Goal: Task Accomplishment & Management: Use online tool/utility

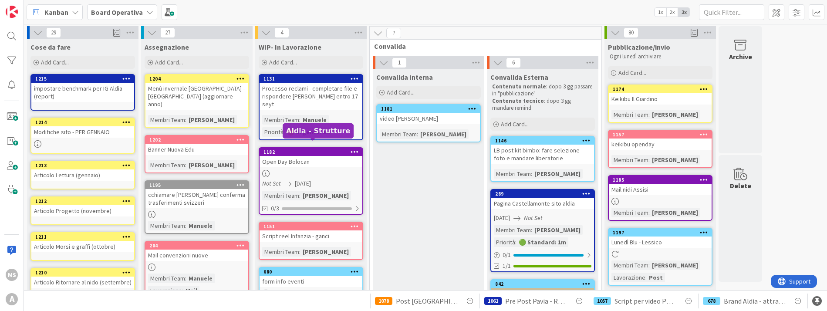
click at [332, 149] on div "1182" at bounding box center [312, 152] width 99 height 6
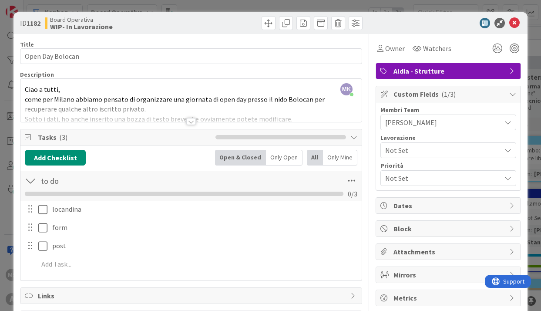
click at [186, 122] on div at bounding box center [191, 121] width 10 height 7
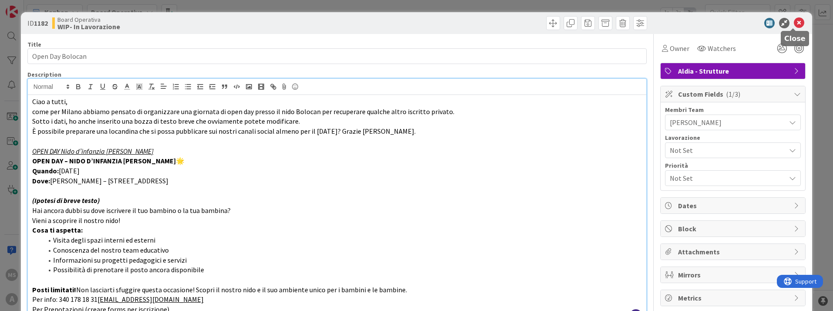
click at [798, 23] on icon at bounding box center [799, 23] width 10 height 10
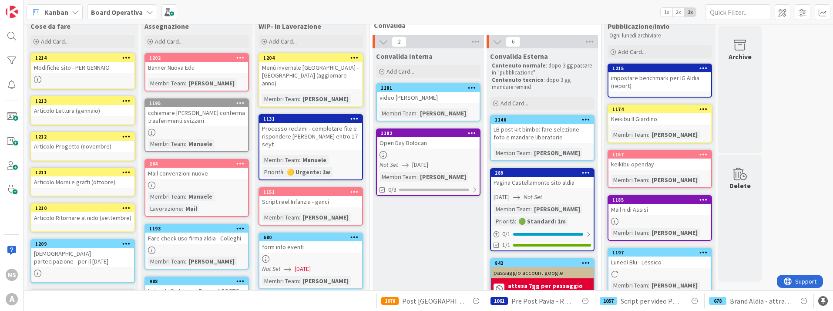
scroll to position [21, 0]
